Goal: Task Accomplishment & Management: Use online tool/utility

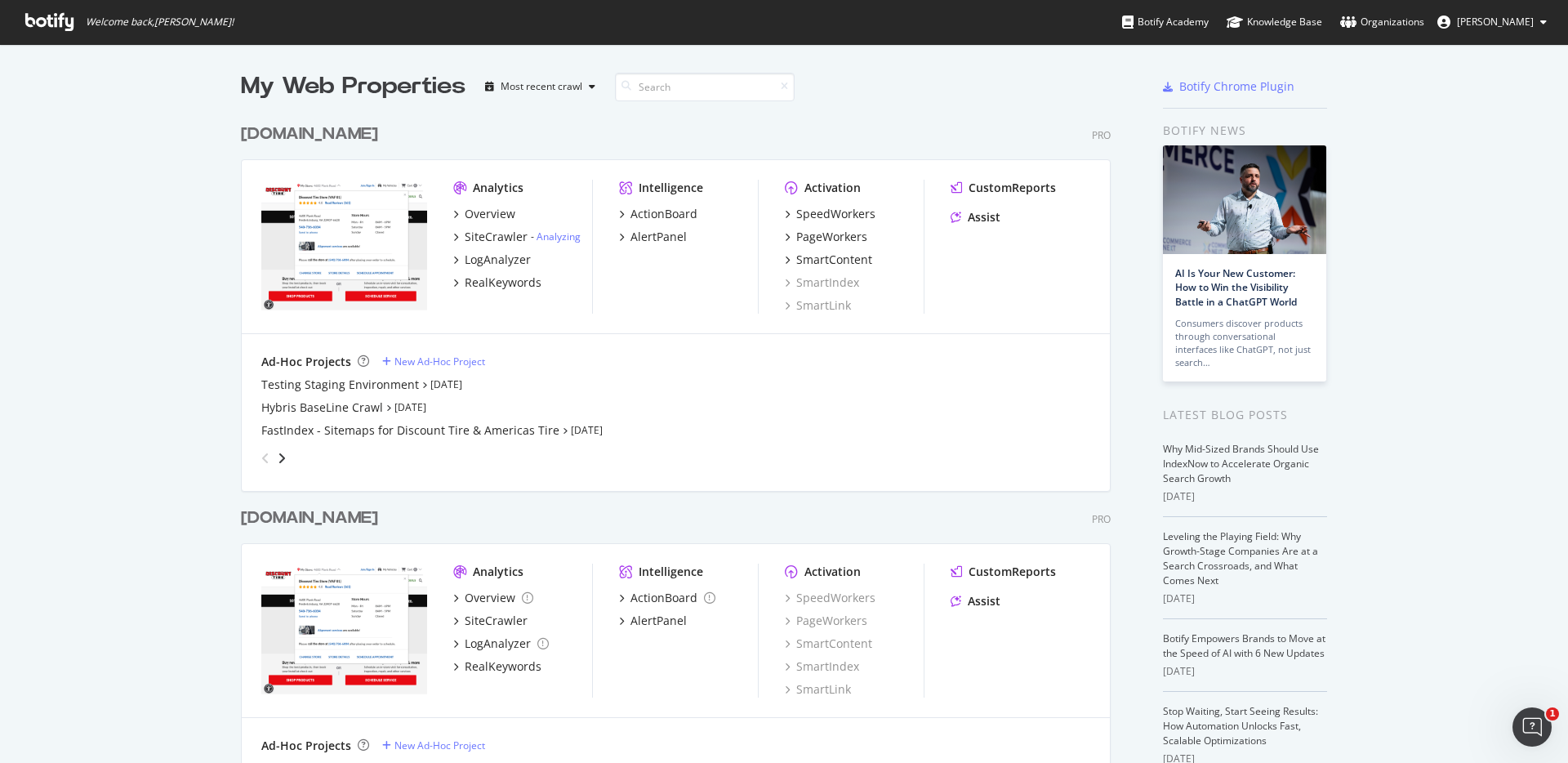
click at [327, 129] on div "[DOMAIN_NAME]" at bounding box center [309, 135] width 137 height 24
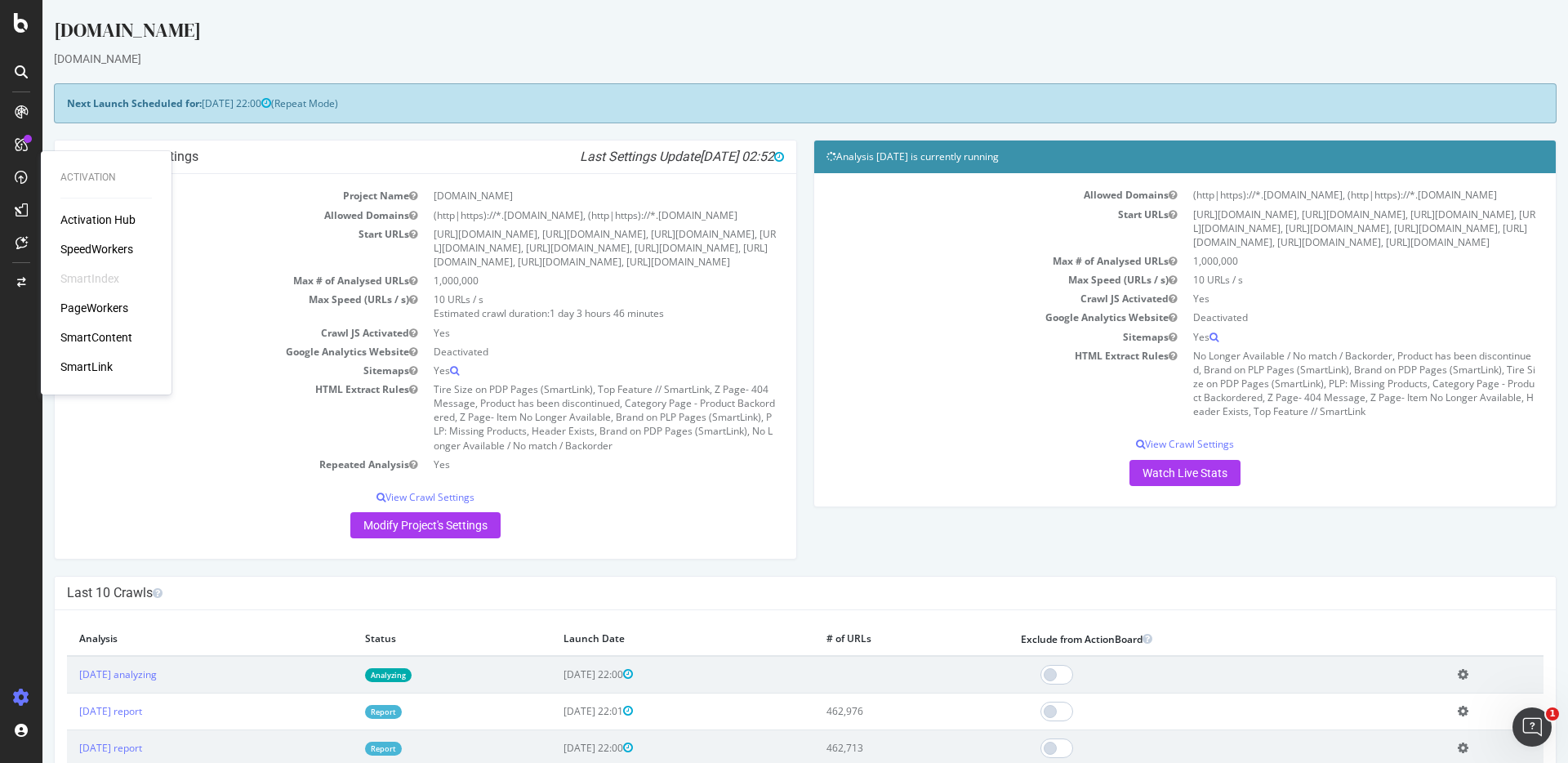
click at [107, 274] on div "SmartIndex" at bounding box center [90, 278] width 59 height 17
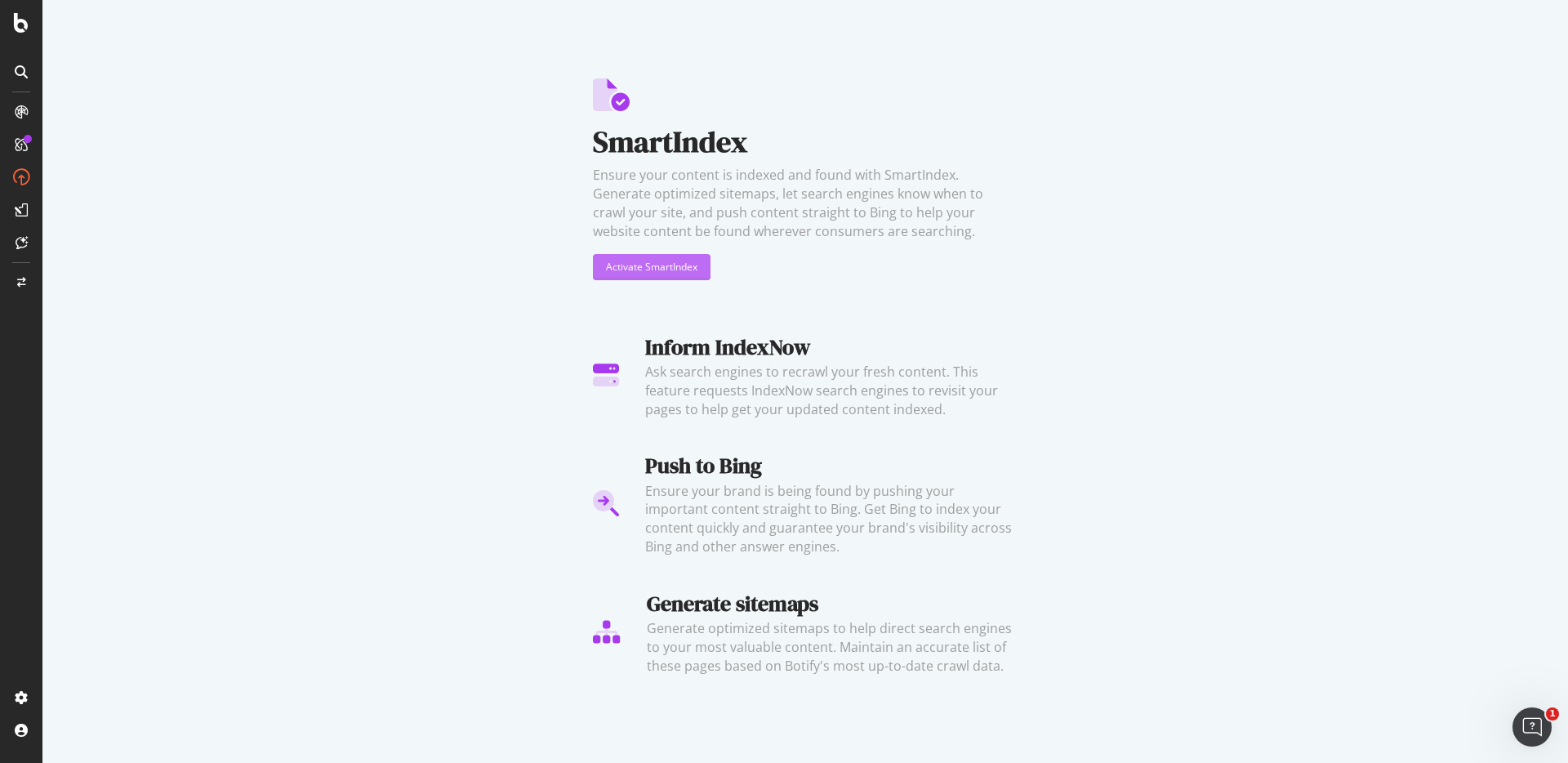
click at [639, 268] on div "Activate SmartIndex" at bounding box center [651, 266] width 91 height 14
